Goal: Navigation & Orientation: Find specific page/section

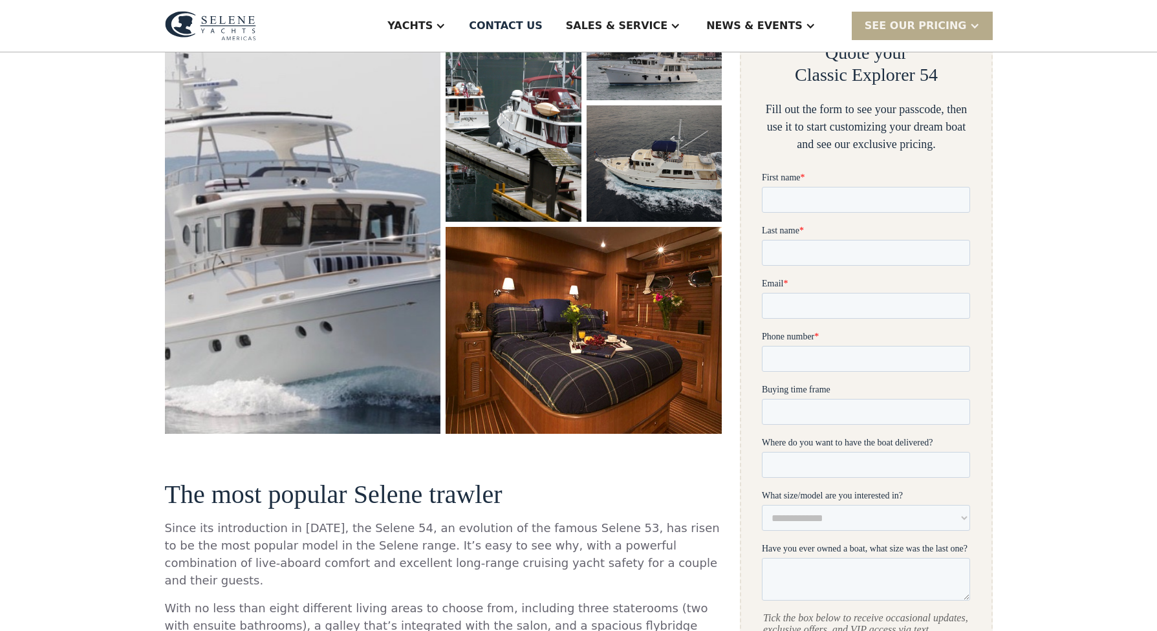
scroll to position [259, 0]
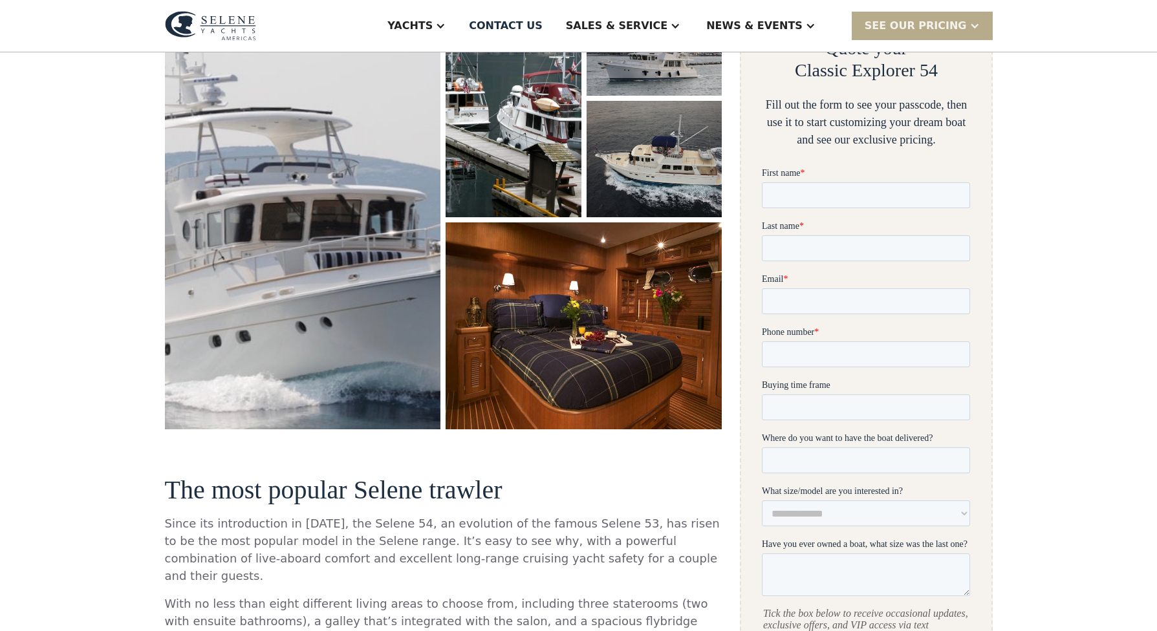
click at [177, 359] on img "open lightbox" at bounding box center [302, 204] width 293 height 477
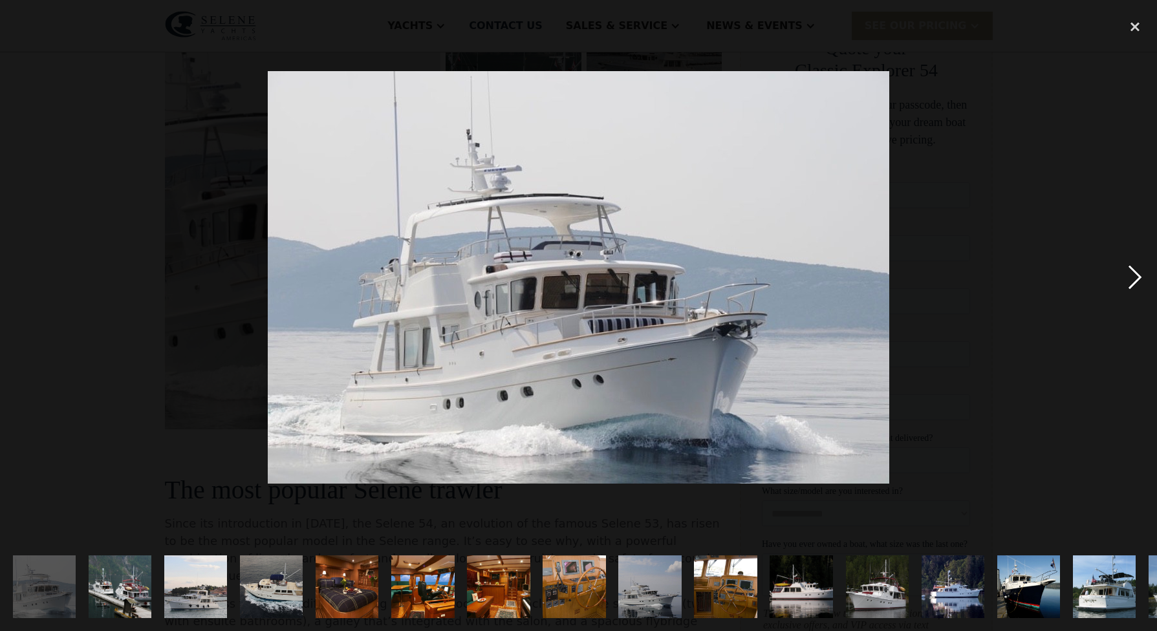
click at [1139, 277] on div "next image" at bounding box center [1135, 278] width 44 height 530
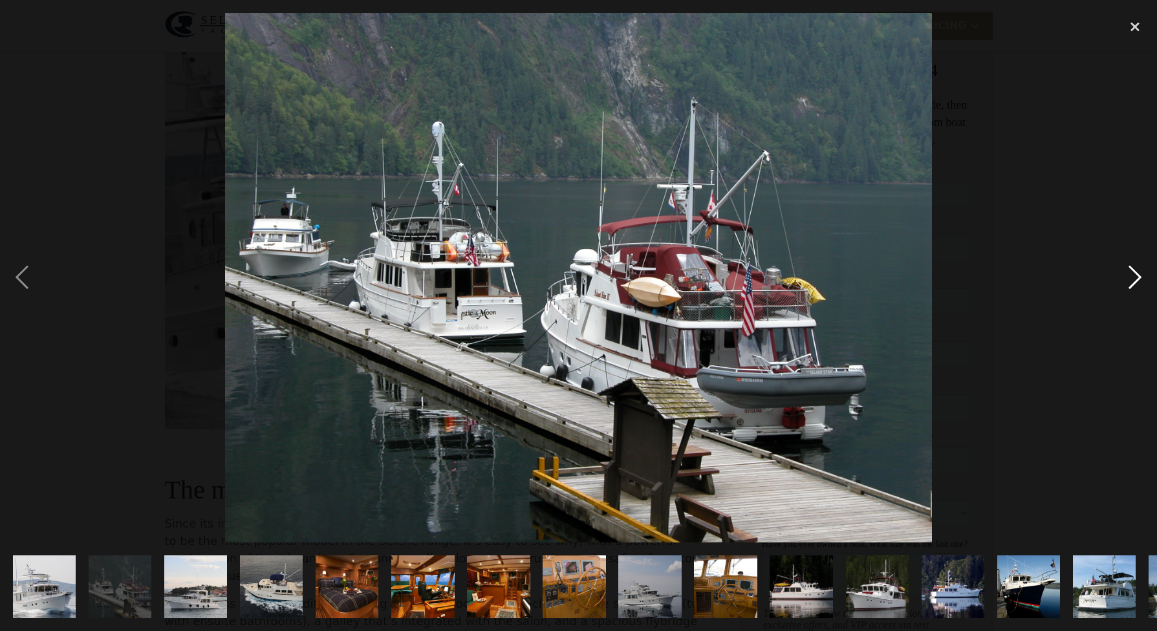
click at [1139, 277] on div "next image" at bounding box center [1135, 278] width 44 height 530
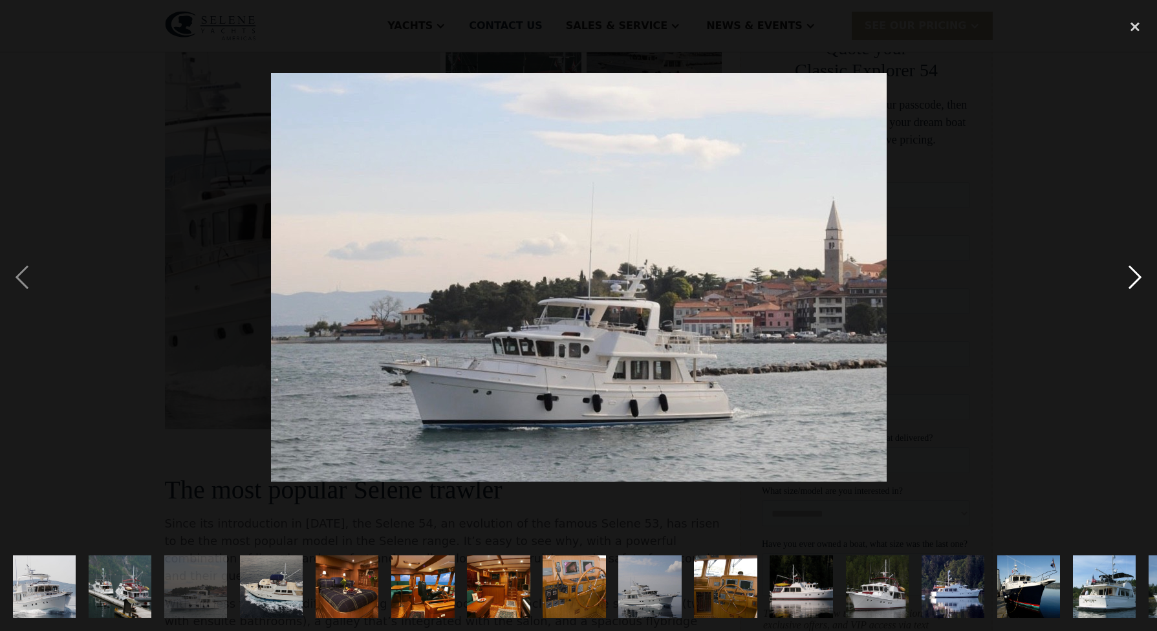
click at [1139, 277] on div "next image" at bounding box center [1135, 278] width 44 height 530
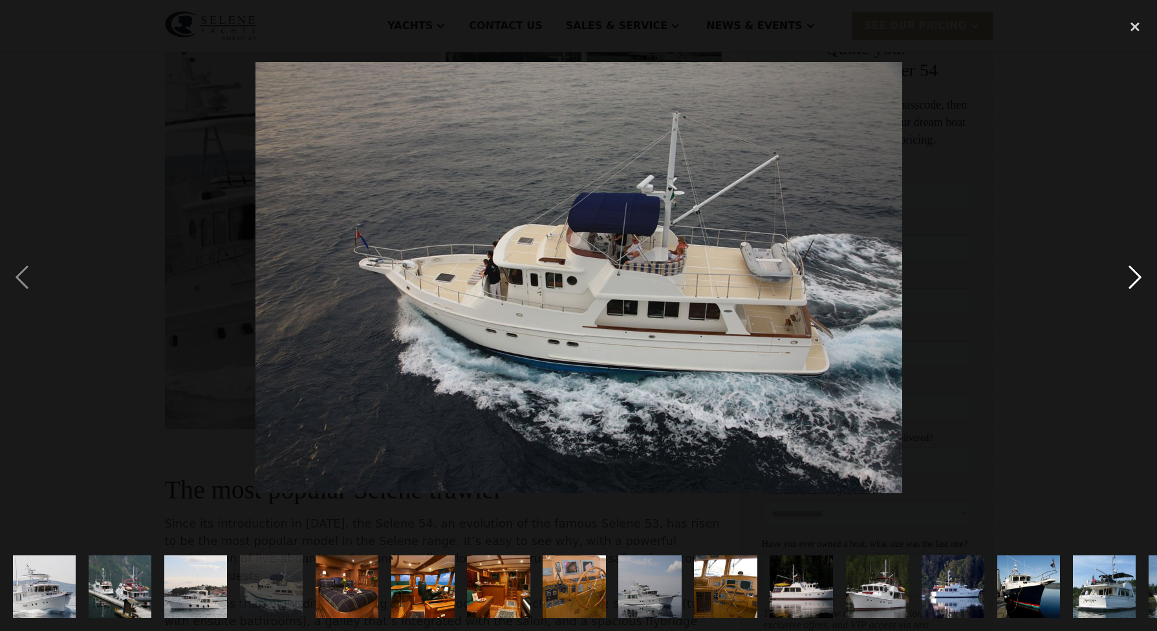
click at [1139, 277] on div "next image" at bounding box center [1135, 278] width 44 height 530
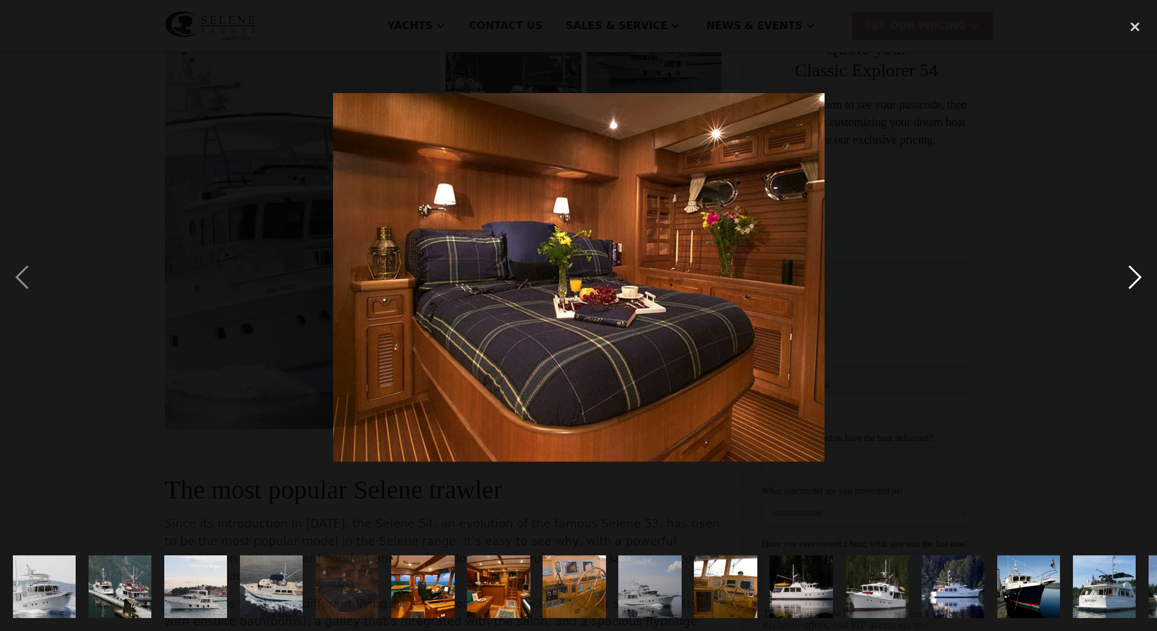
click at [1139, 277] on div "next image" at bounding box center [1135, 278] width 44 height 530
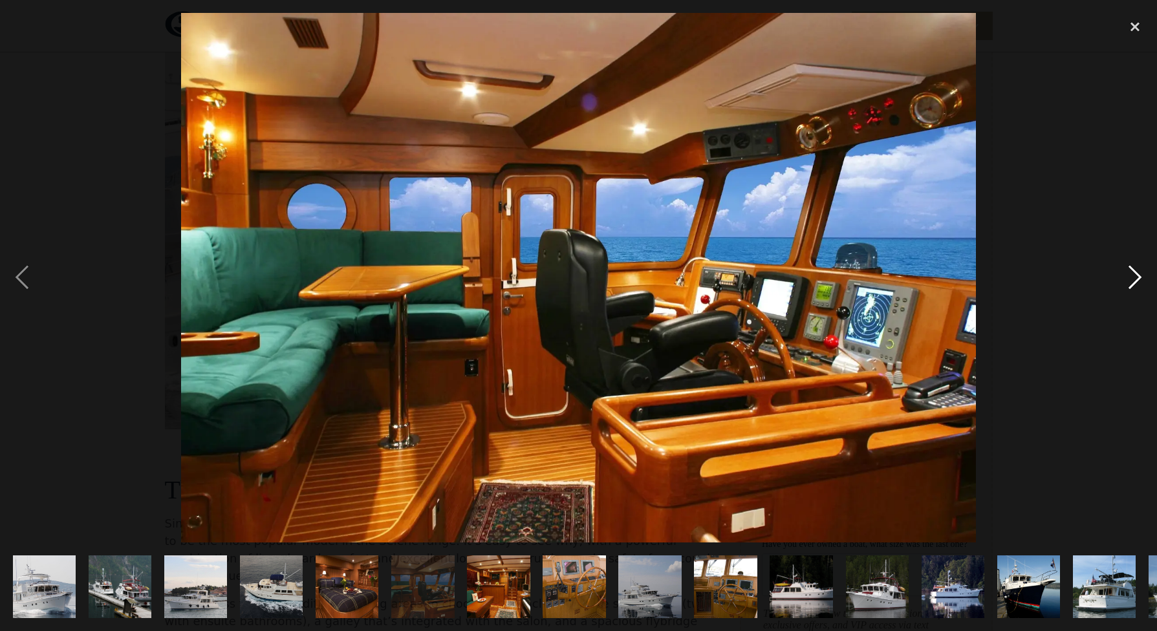
click at [1139, 277] on div "next image" at bounding box center [1135, 278] width 44 height 530
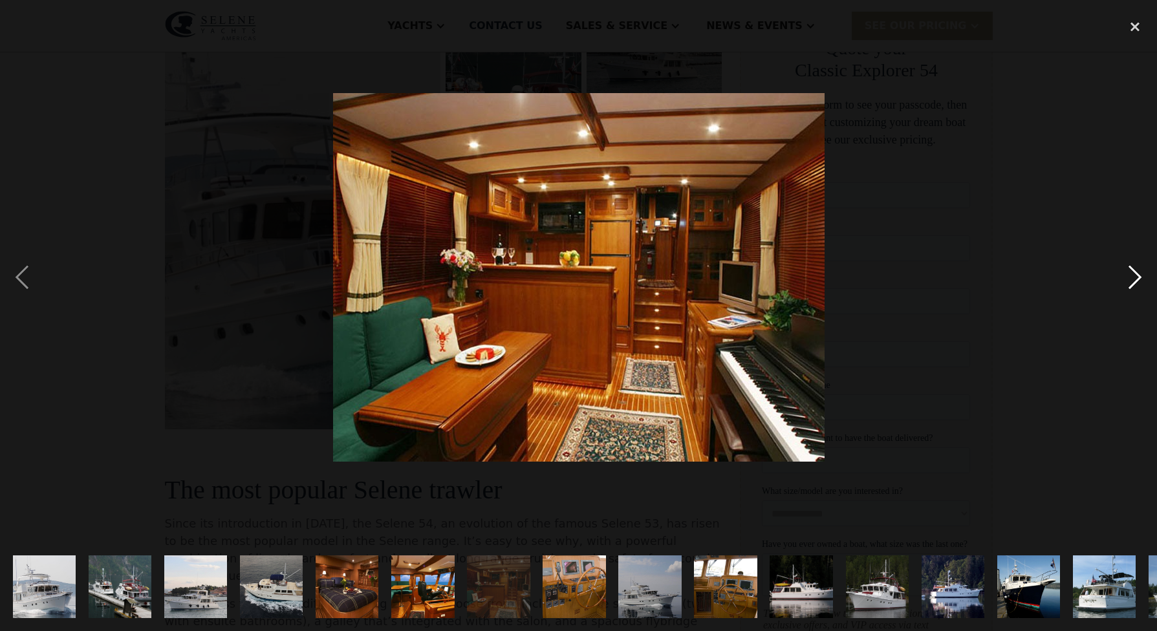
click at [1139, 277] on div "next image" at bounding box center [1135, 278] width 44 height 530
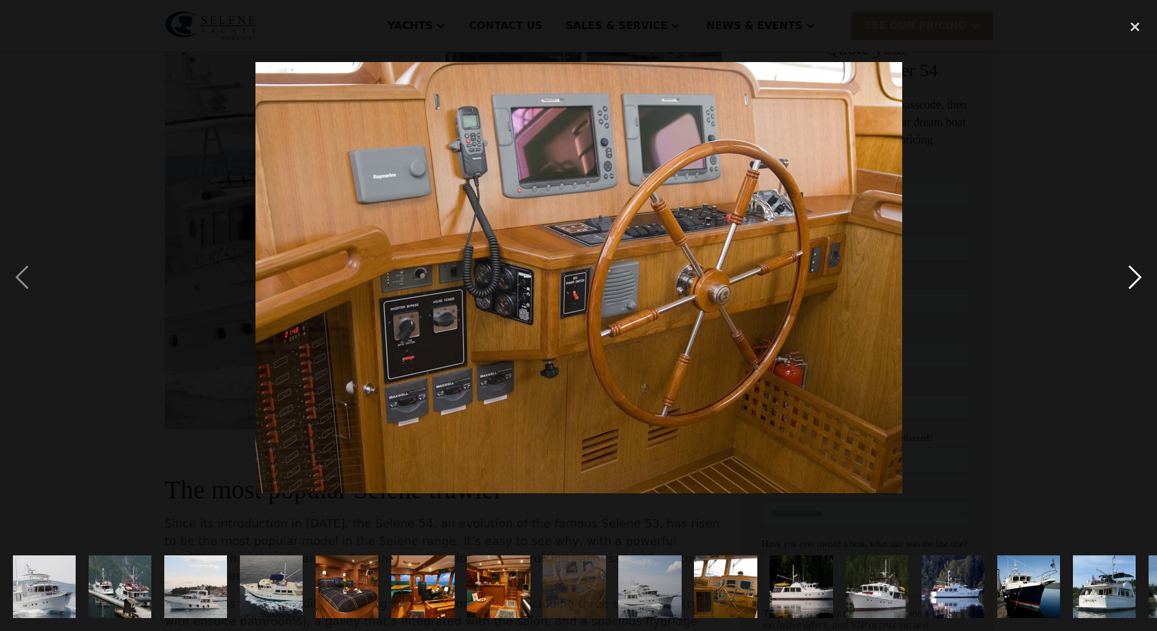
click at [1139, 277] on div "next image" at bounding box center [1135, 278] width 44 height 530
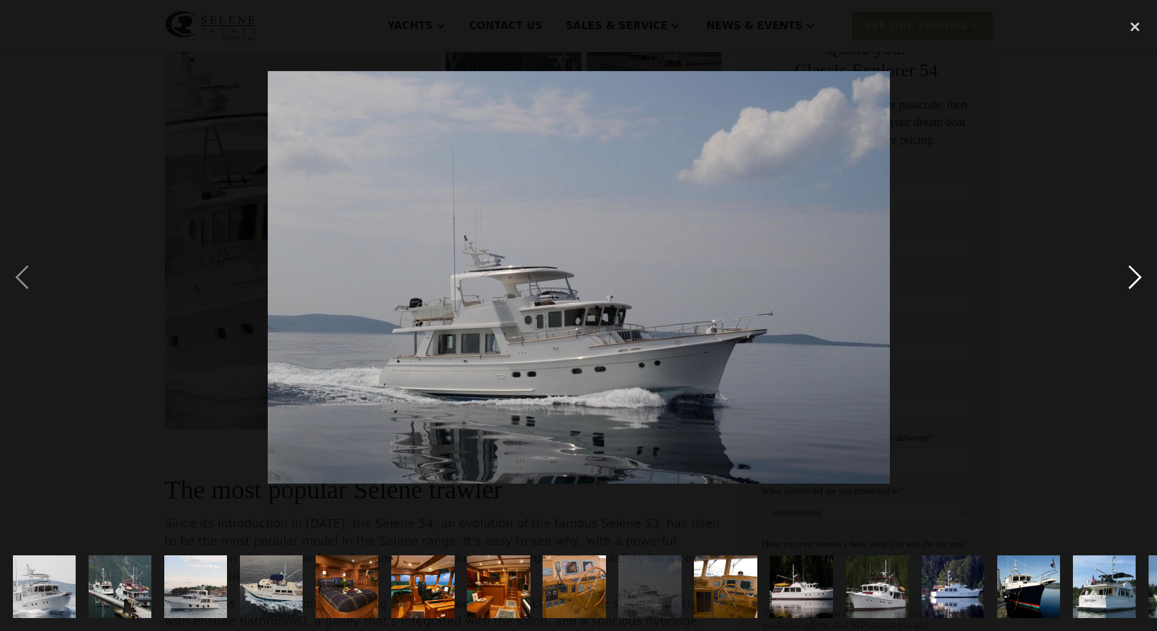
click at [1139, 277] on div "next image" at bounding box center [1135, 278] width 44 height 530
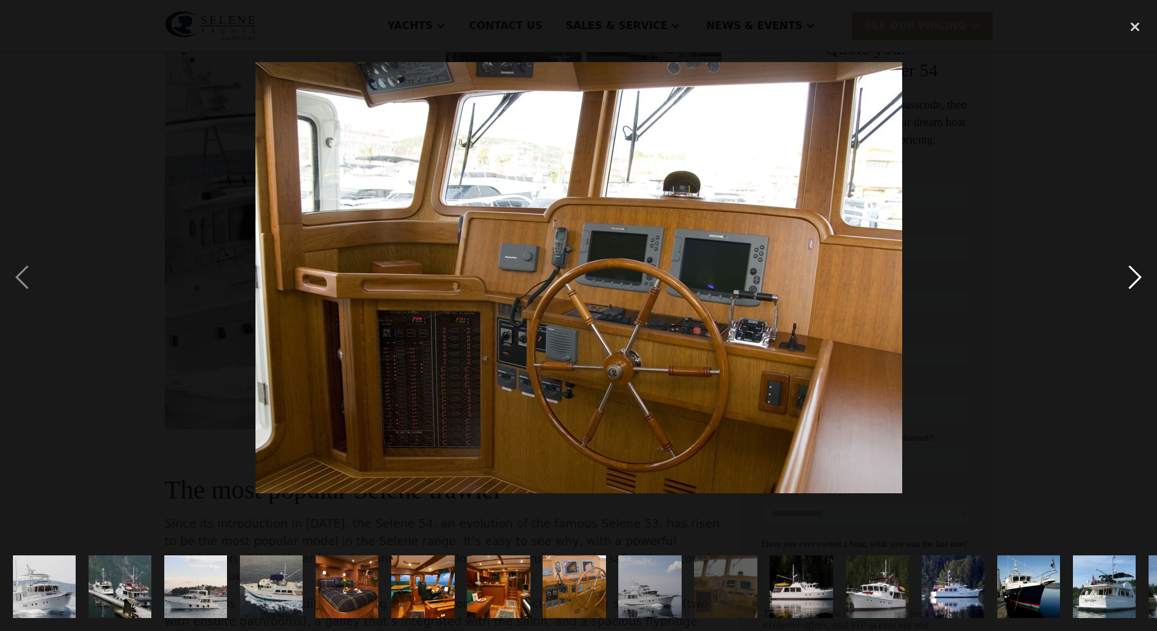
click at [1139, 277] on div "next image" at bounding box center [1135, 278] width 44 height 530
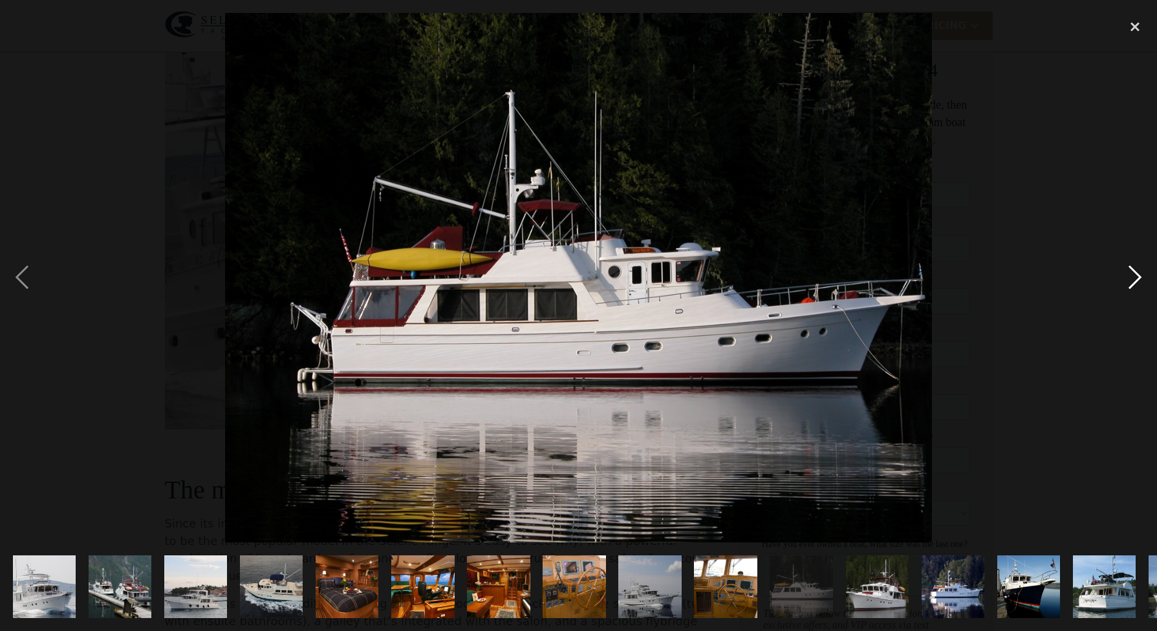
click at [1139, 277] on div "next image" at bounding box center [1135, 278] width 44 height 530
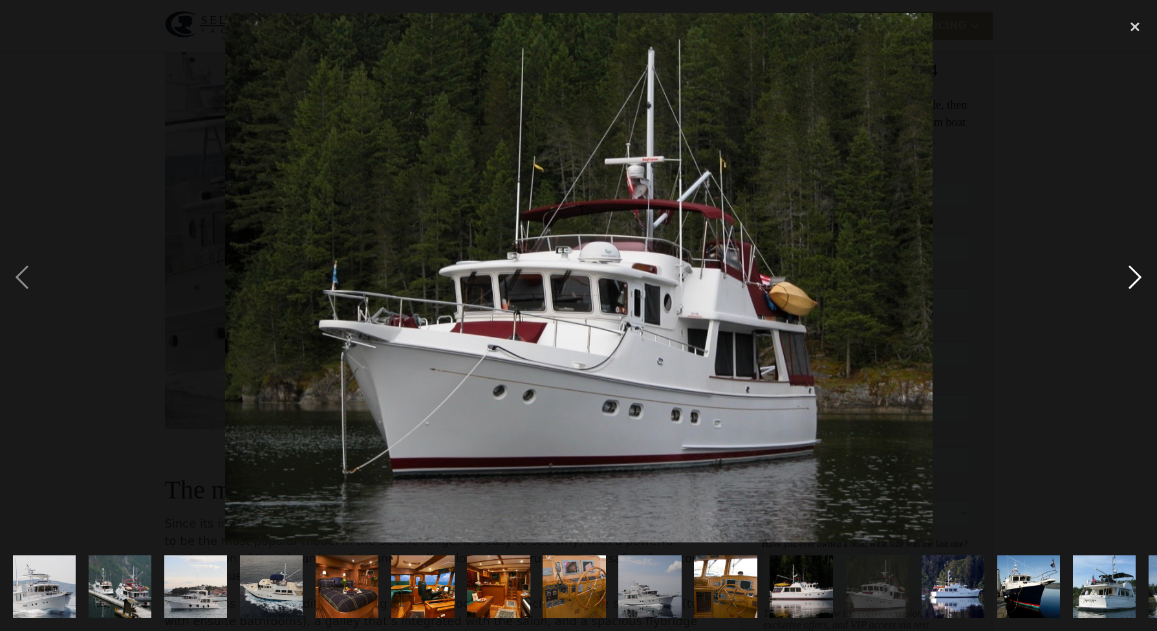
click at [1139, 277] on div "next image" at bounding box center [1135, 278] width 44 height 530
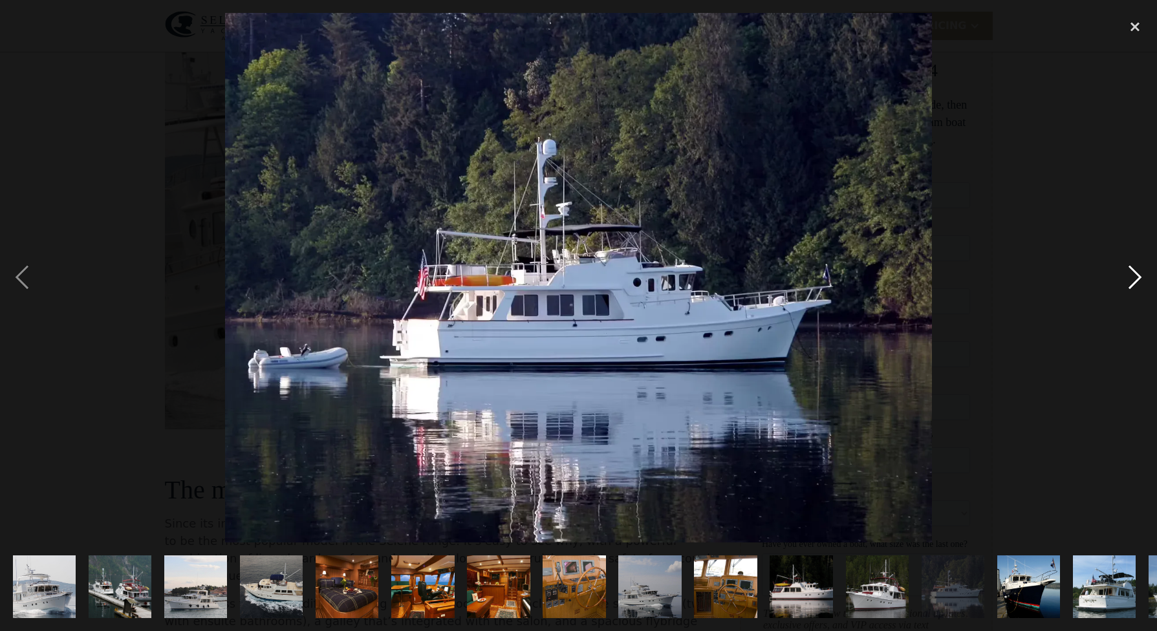
click at [1139, 277] on div "next image" at bounding box center [1135, 278] width 44 height 530
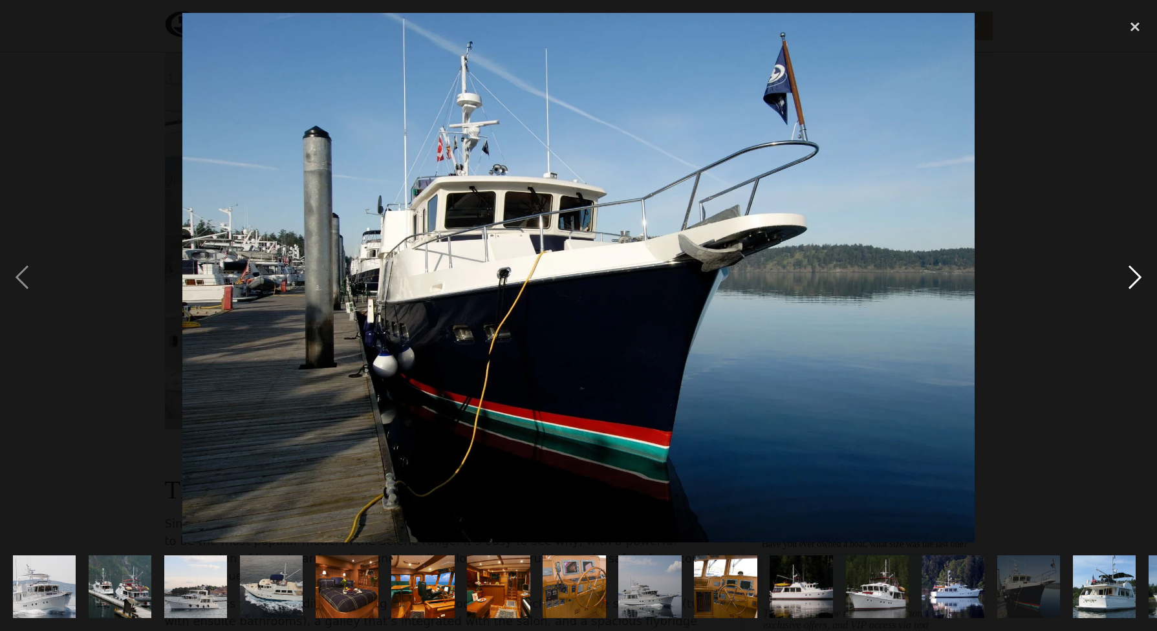
click at [1139, 277] on div "next image" at bounding box center [1135, 278] width 44 height 530
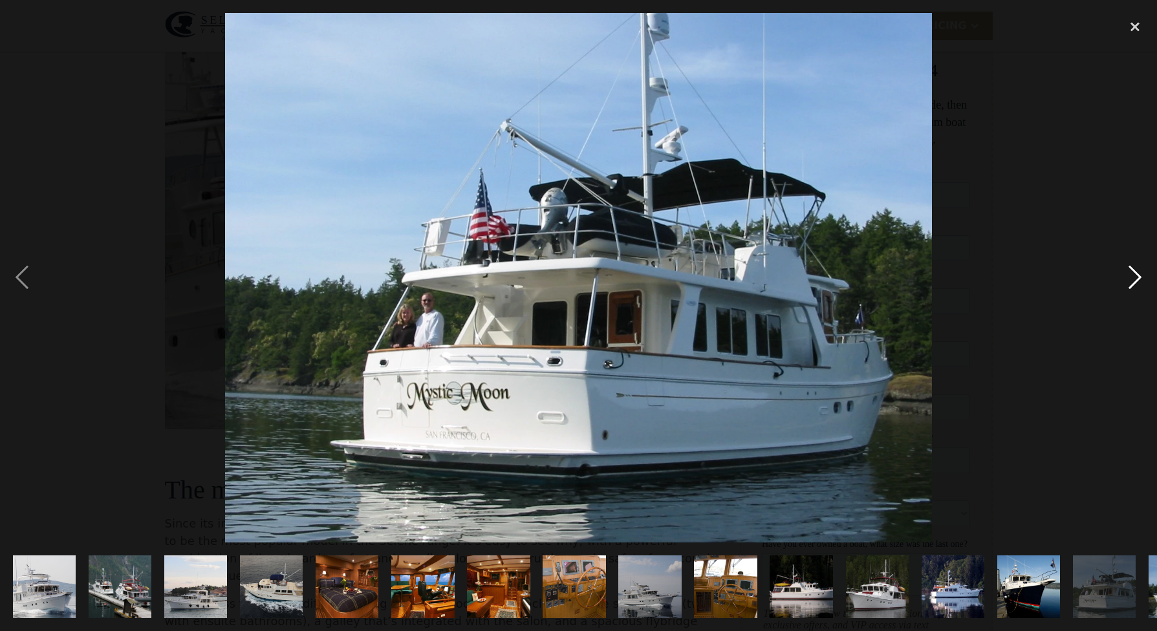
click at [1139, 277] on div "next image" at bounding box center [1135, 278] width 44 height 530
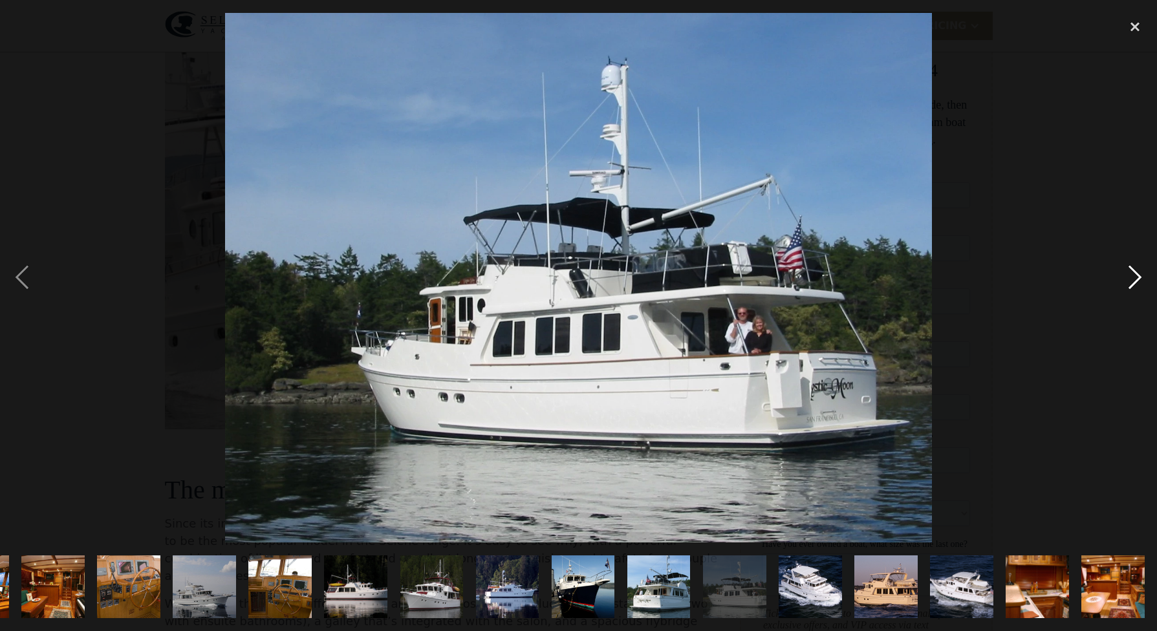
scroll to position [0, 446]
click at [1139, 277] on div "next image" at bounding box center [1135, 278] width 44 height 530
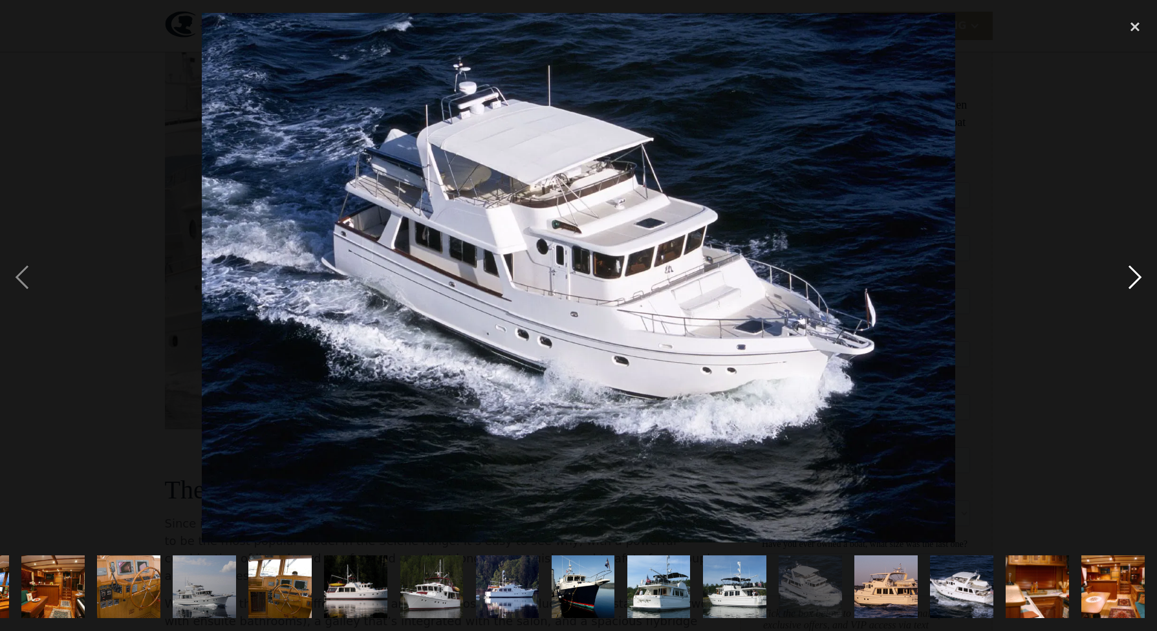
click at [1139, 277] on div "next image" at bounding box center [1135, 278] width 44 height 530
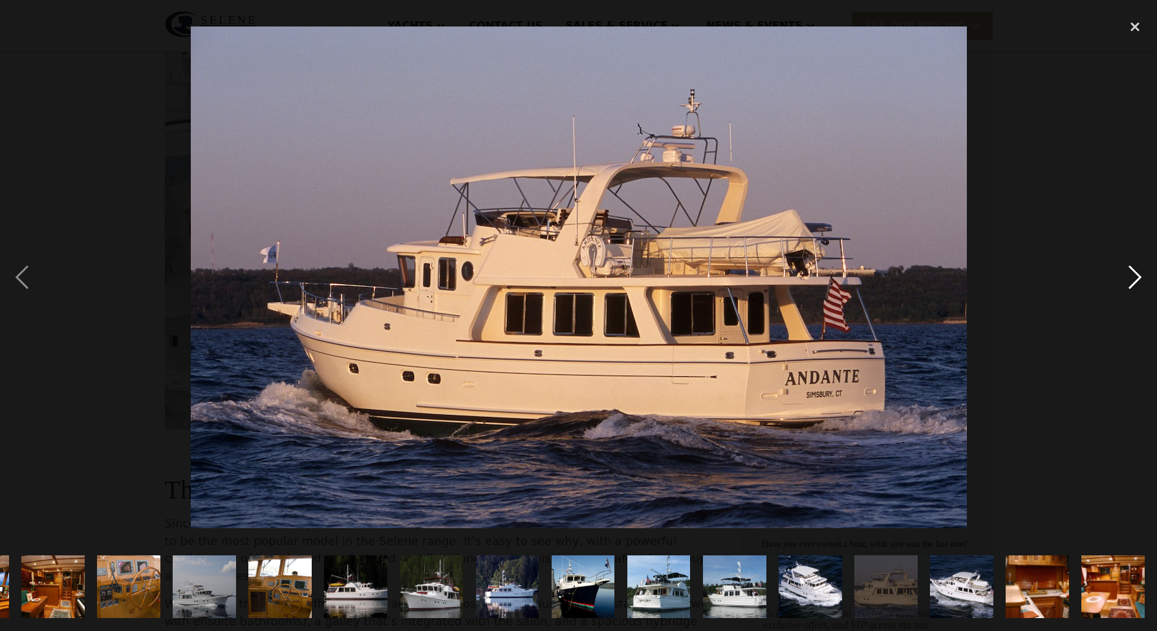
click at [1139, 277] on div "next image" at bounding box center [1135, 278] width 44 height 530
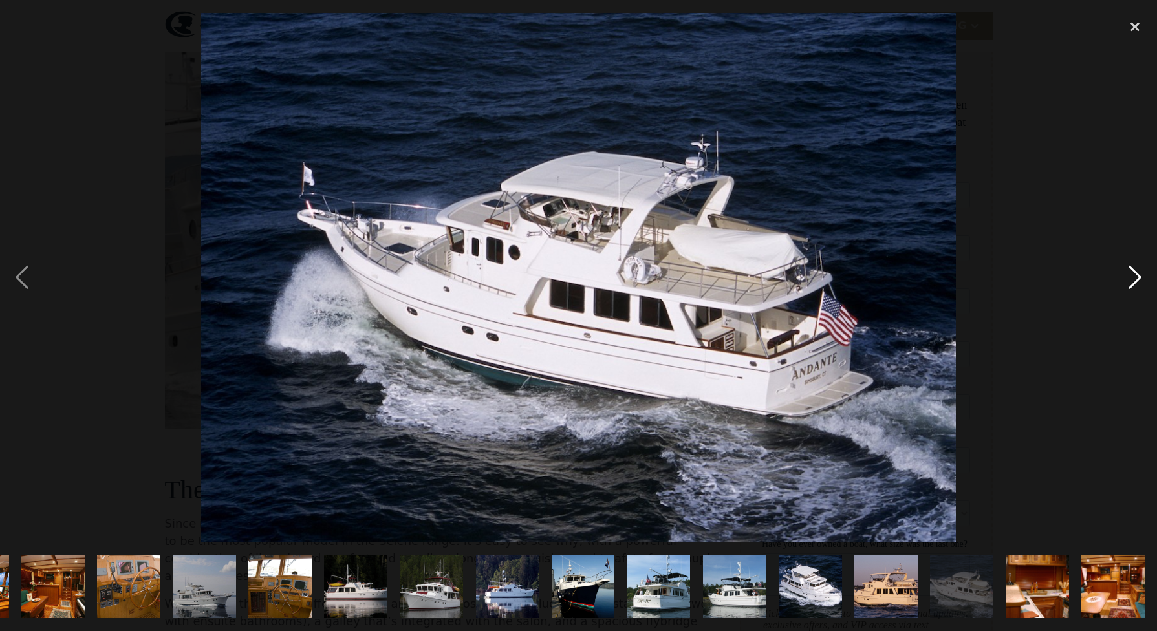
click at [1139, 277] on div "next image" at bounding box center [1135, 278] width 44 height 530
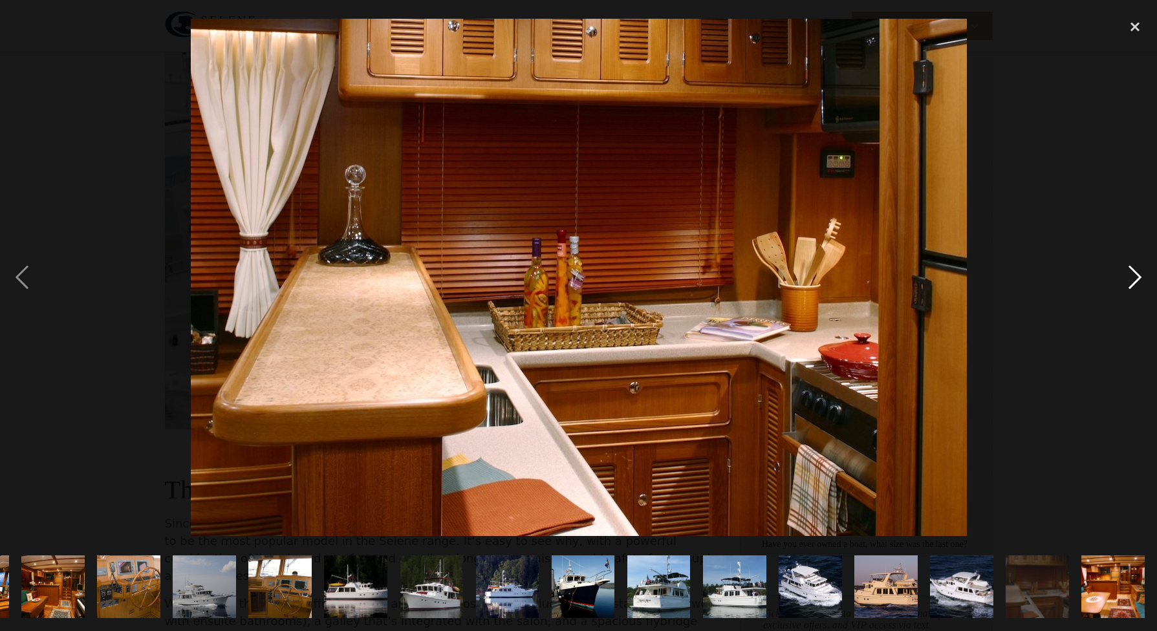
click at [1139, 277] on div "next image" at bounding box center [1135, 278] width 44 height 530
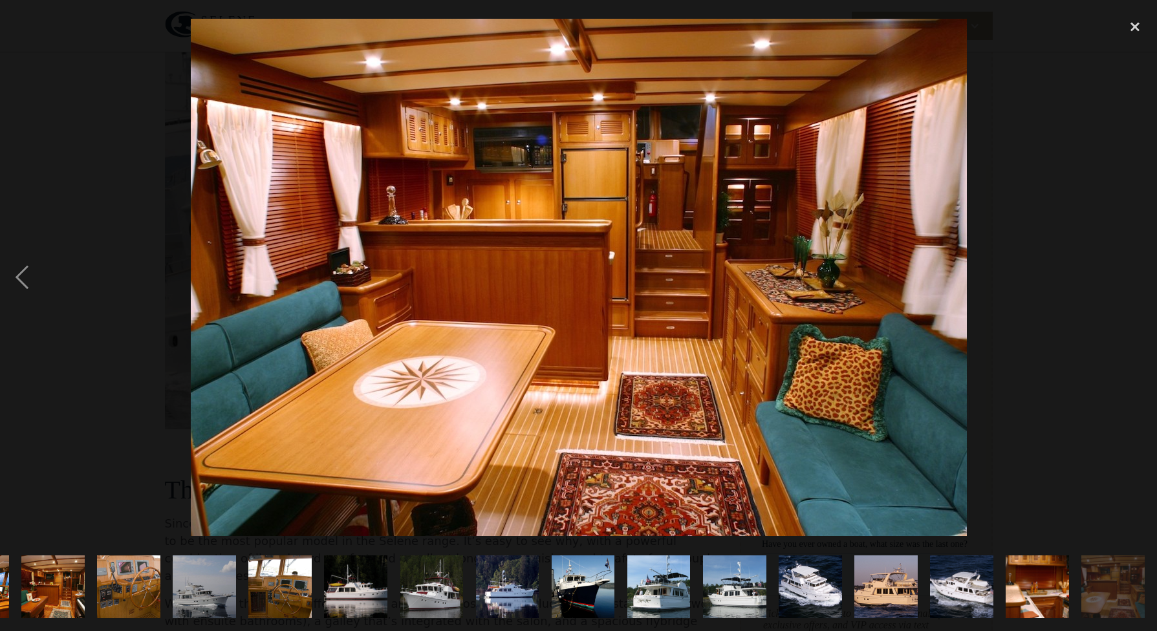
click at [1139, 276] on div "next image" at bounding box center [1135, 278] width 44 height 530
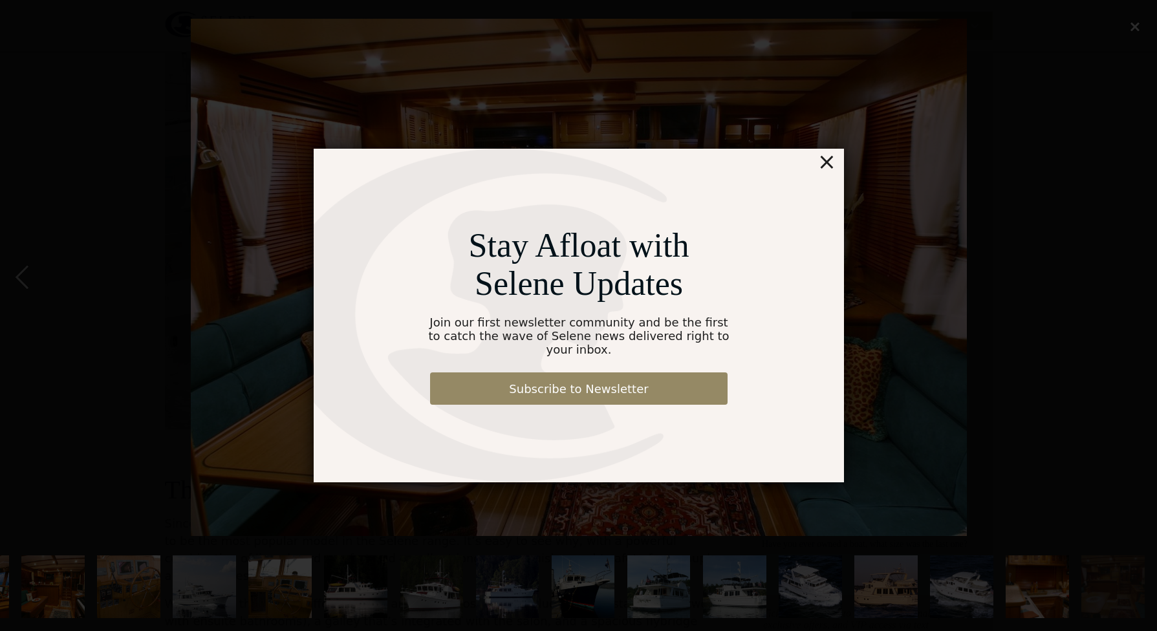
click at [828, 169] on div "×" at bounding box center [826, 162] width 19 height 26
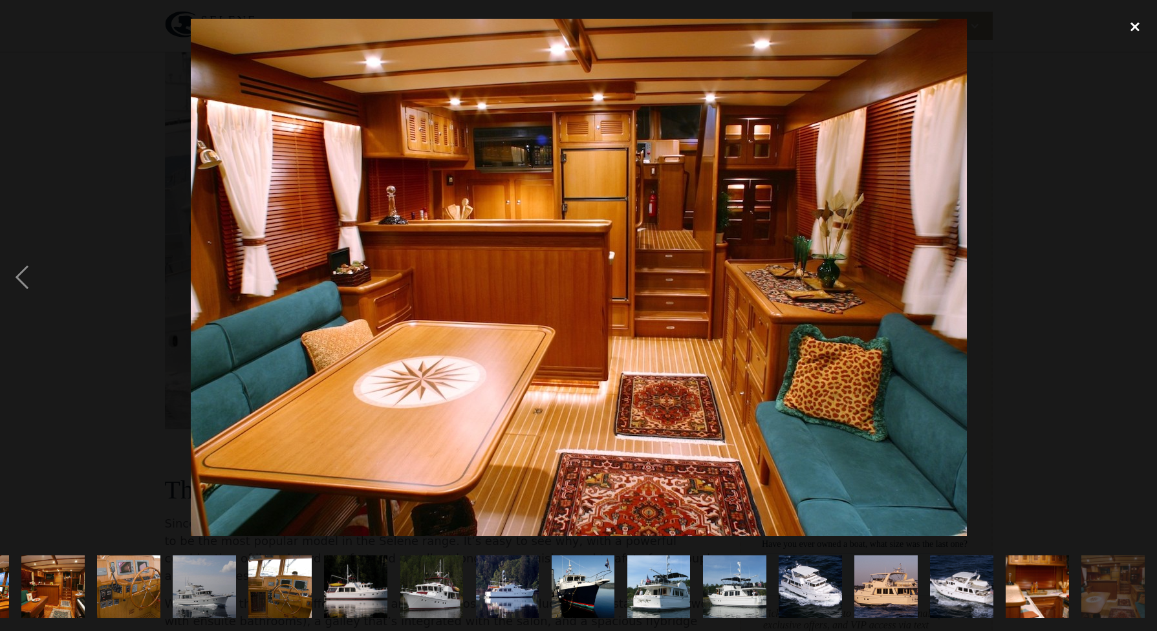
click at [1135, 24] on div "close lightbox" at bounding box center [1135, 27] width 44 height 28
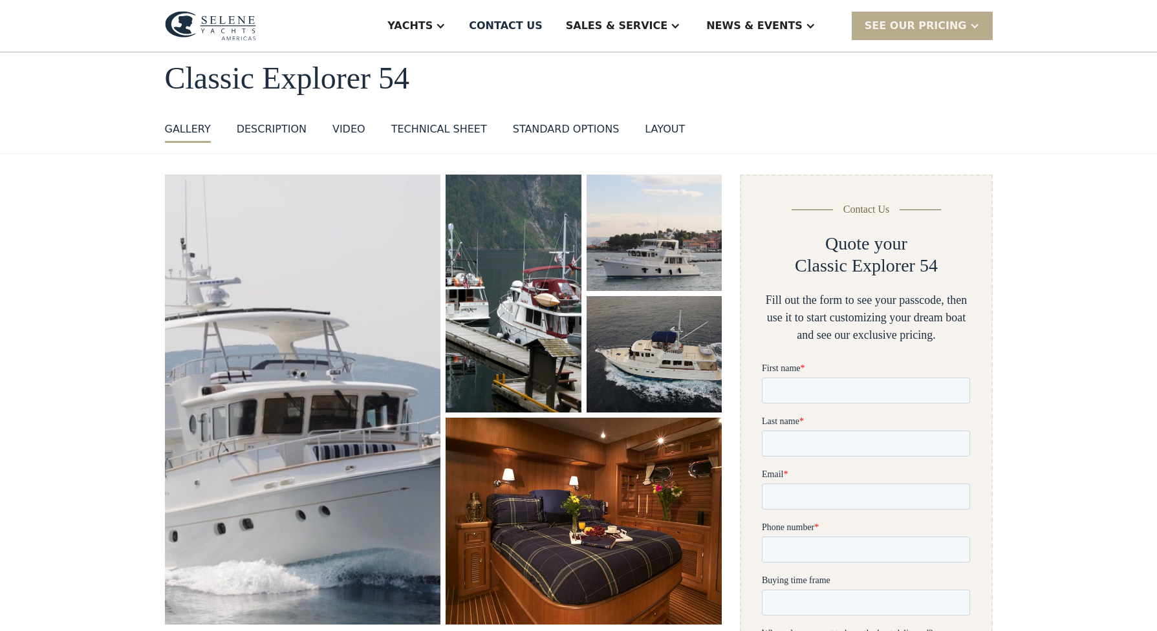
scroll to position [63, 0]
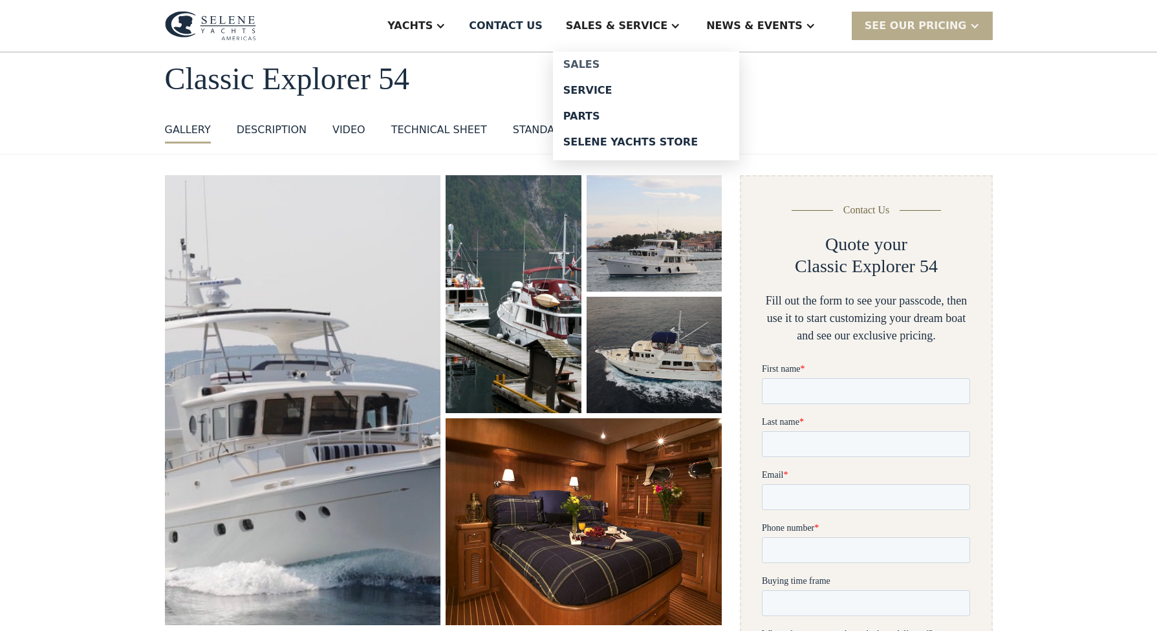
click at [637, 70] on div "Sales" at bounding box center [646, 64] width 166 height 10
